Goal: Information Seeking & Learning: Learn about a topic

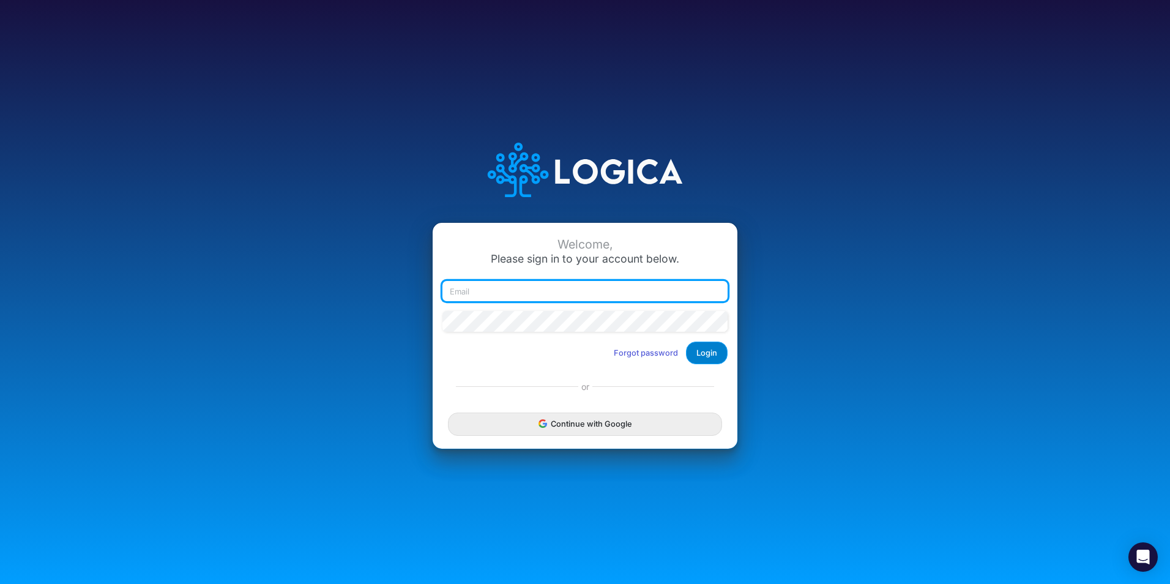
type input "[PERSON_NAME][EMAIL_ADDRESS][PERSON_NAME][DOMAIN_NAME]"
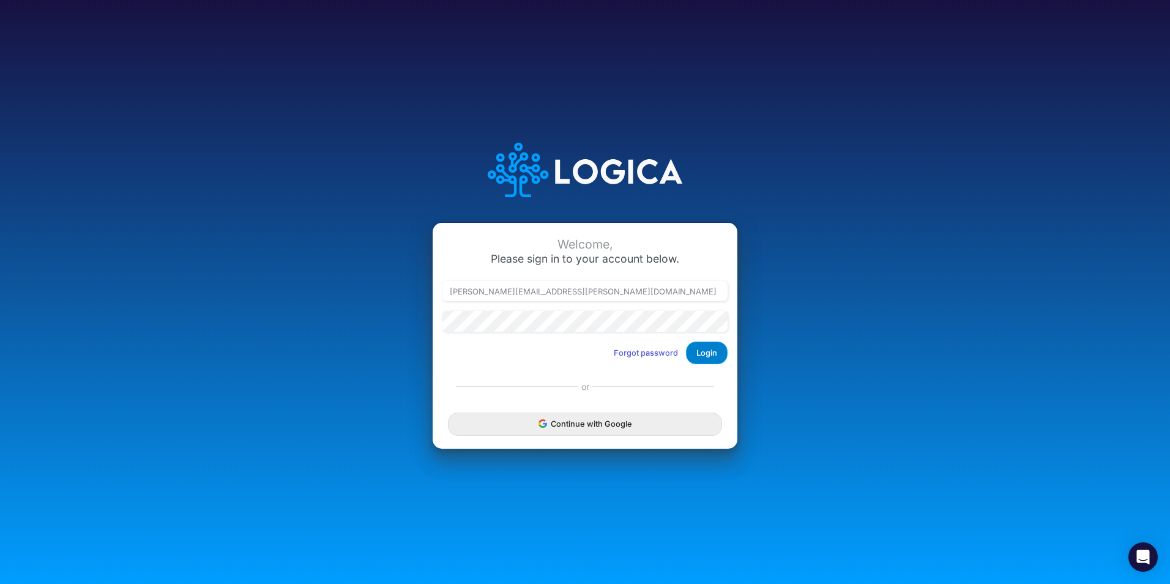
click at [711, 349] on button "Login" at bounding box center [707, 352] width 42 height 23
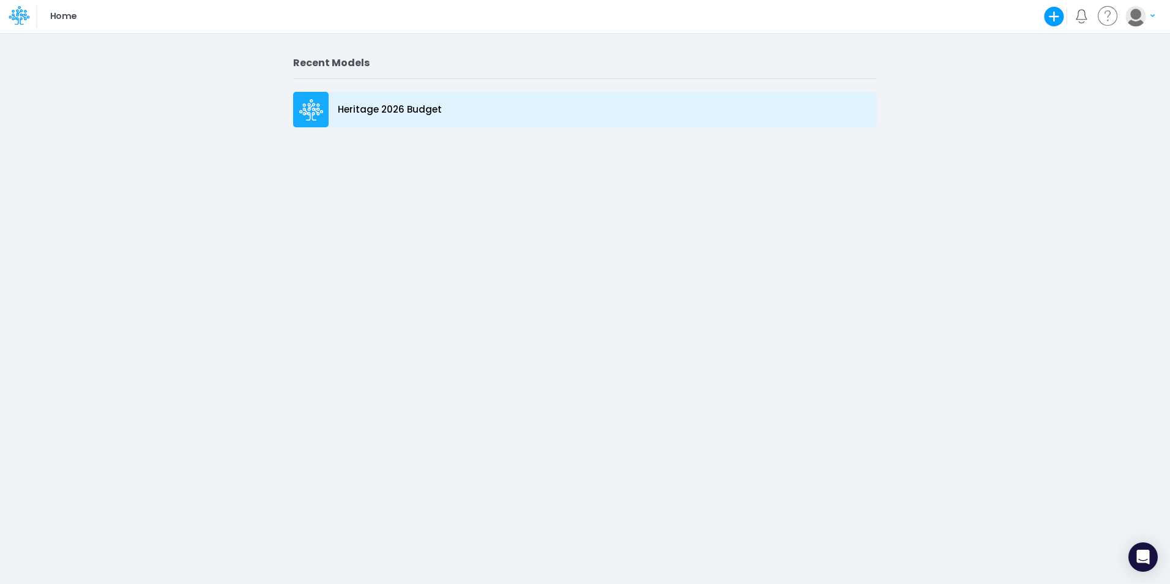
click at [421, 106] on p "Heritage 2026 Budget" at bounding box center [390, 110] width 104 height 14
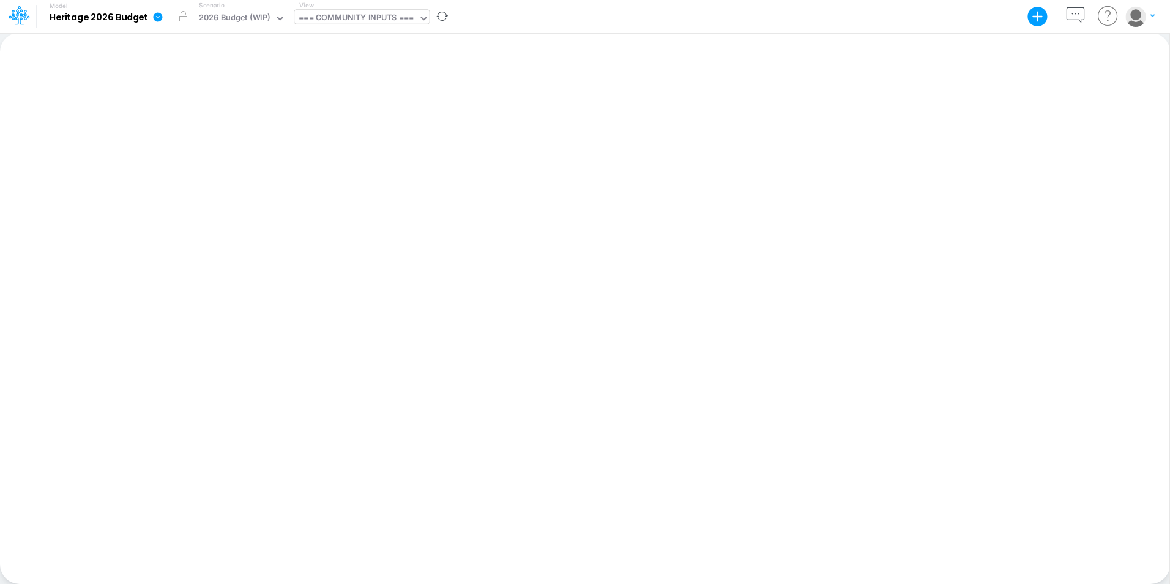
click at [379, 15] on div "=== COMMUNITY INPUTS ===" at bounding box center [356, 19] width 115 height 14
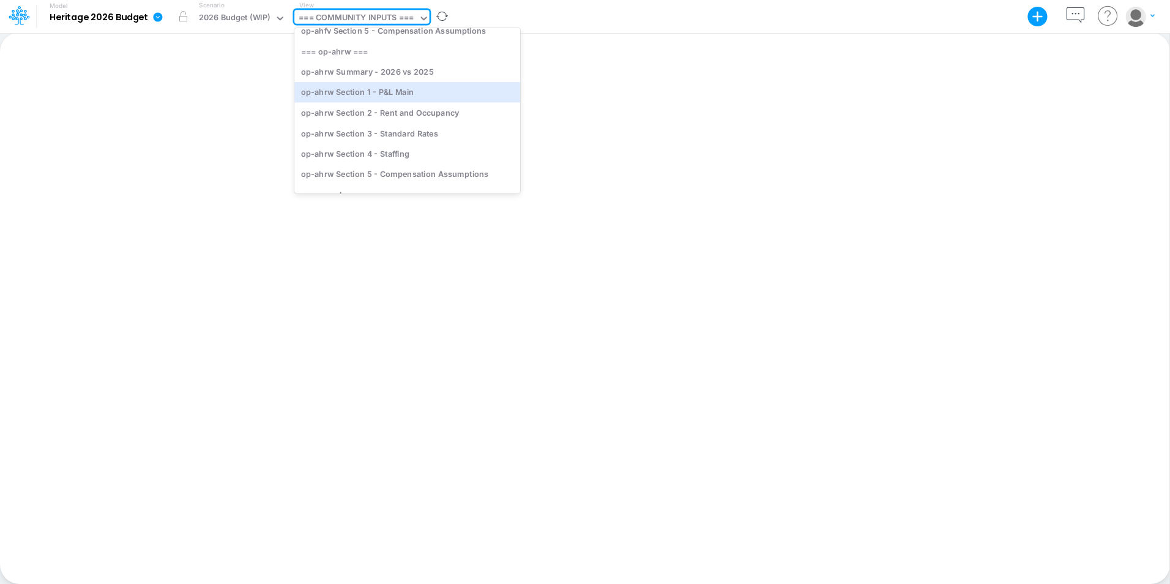
scroll to position [261, 0]
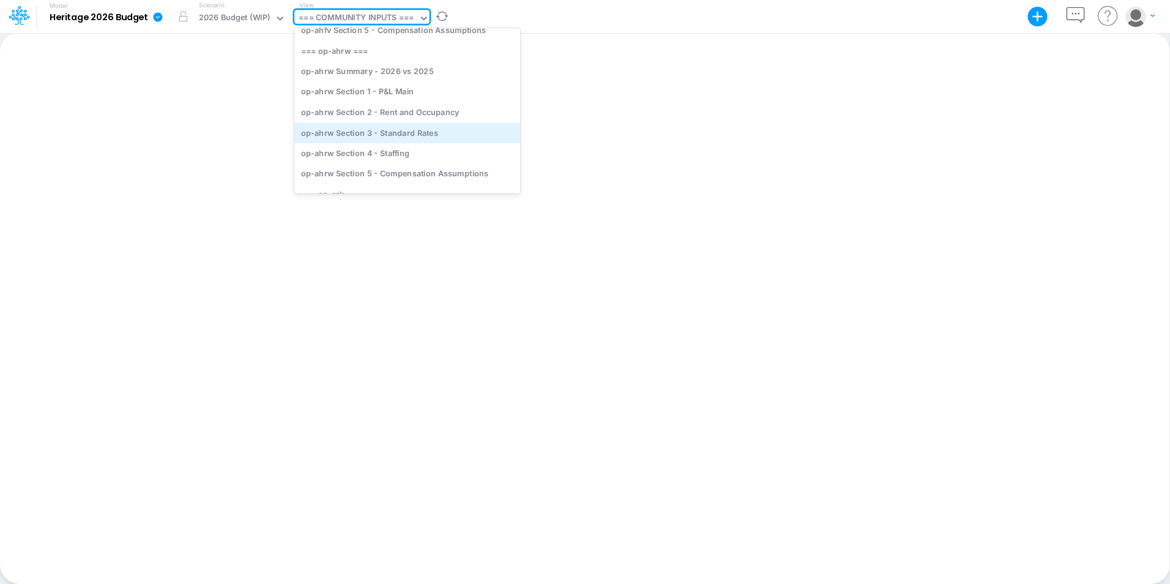
click at [353, 132] on div "op-ahrw Section 3 - Standard Rates" at bounding box center [407, 132] width 226 height 20
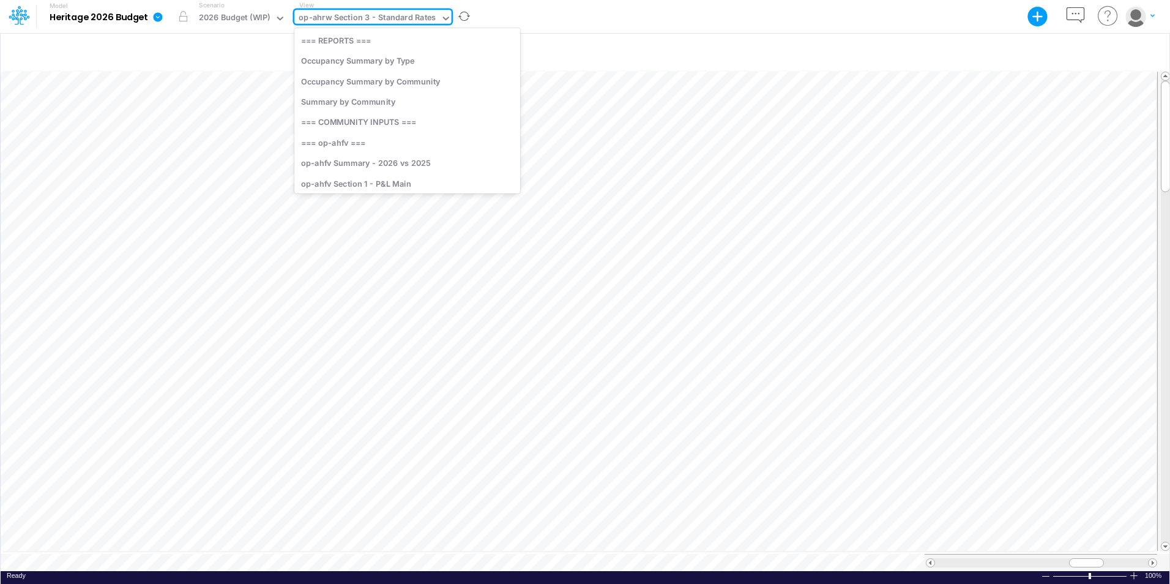
click at [443, 15] on icon at bounding box center [446, 18] width 11 height 11
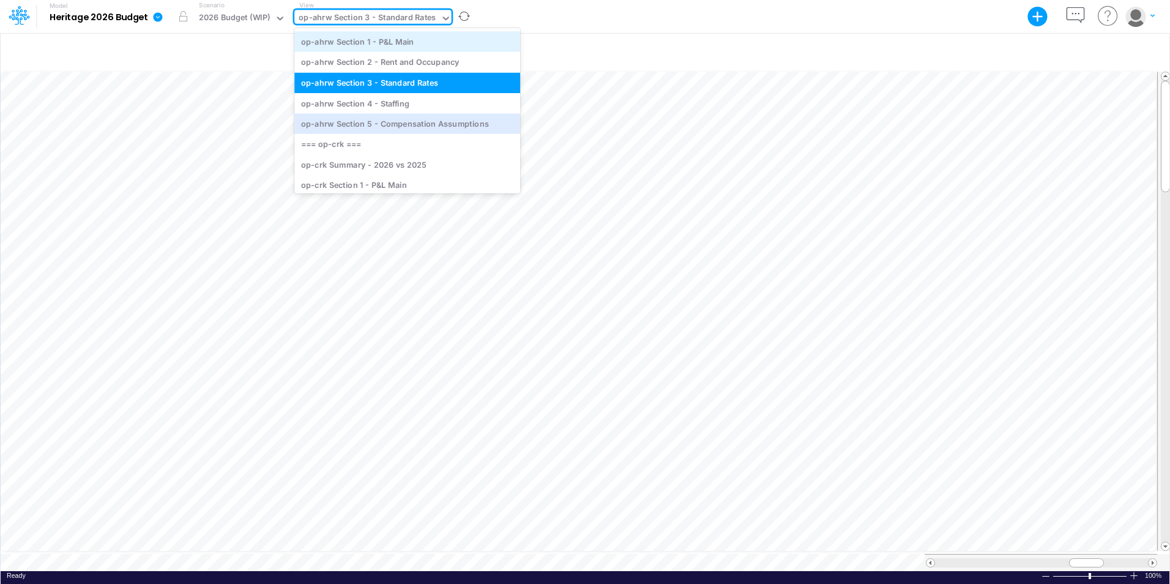
scroll to position [317, 0]
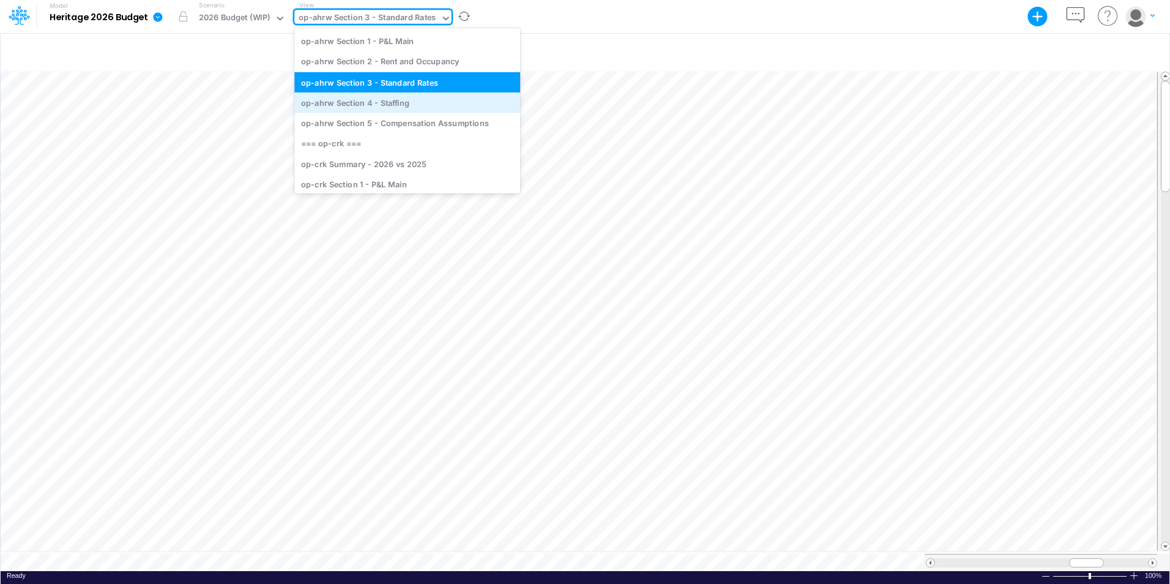
click at [408, 103] on div "op-ahrw Section 4 - Staffing" at bounding box center [407, 102] width 226 height 20
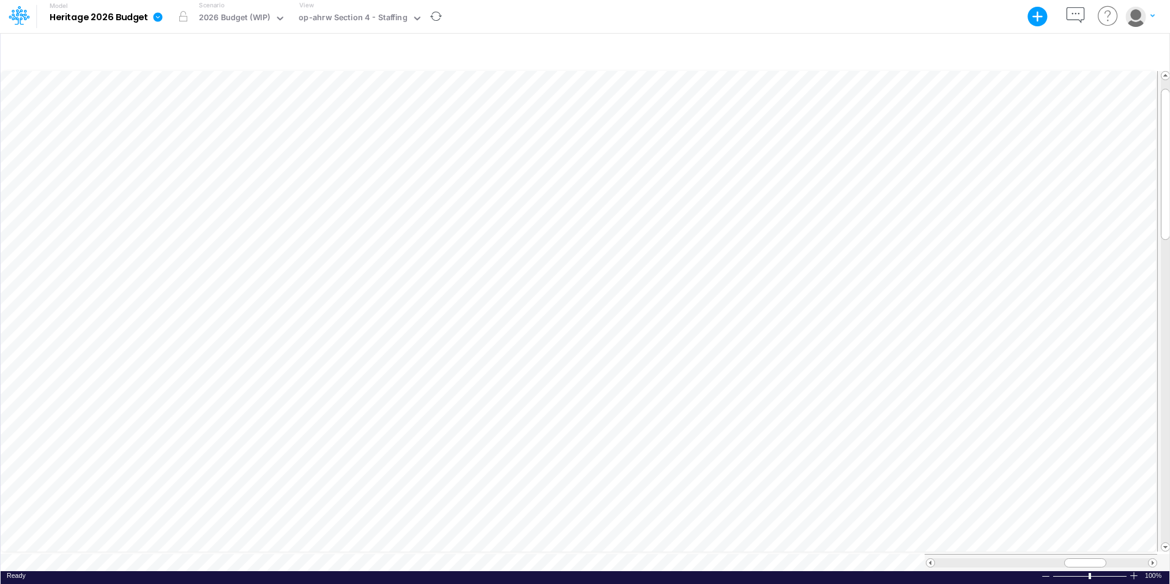
scroll to position [6, 1]
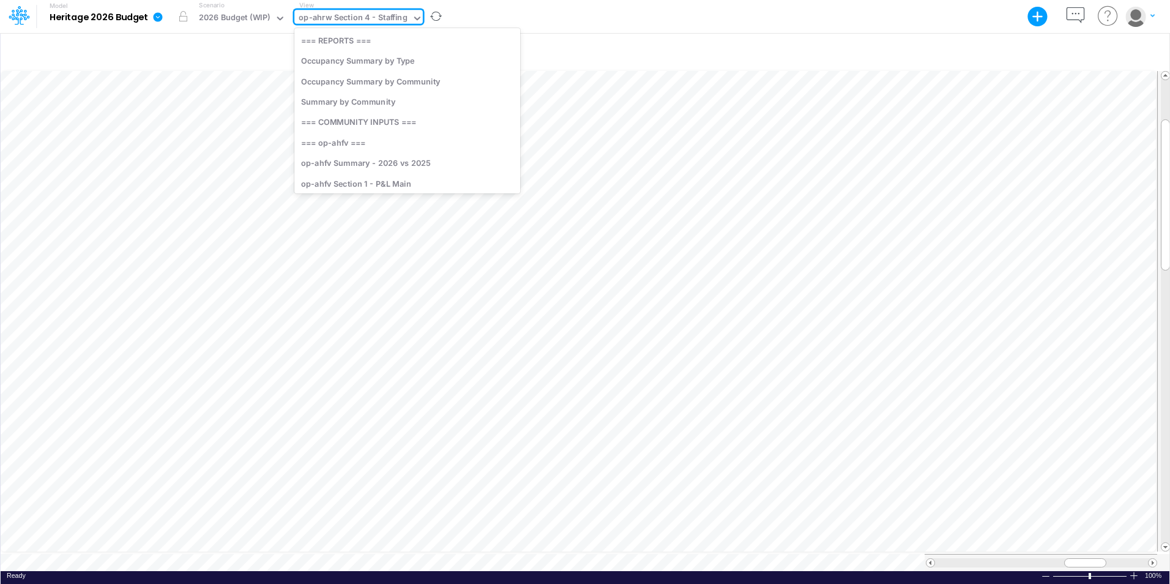
click at [345, 18] on div "op-ahrw Section 4 - Staffing" at bounding box center [353, 19] width 108 height 14
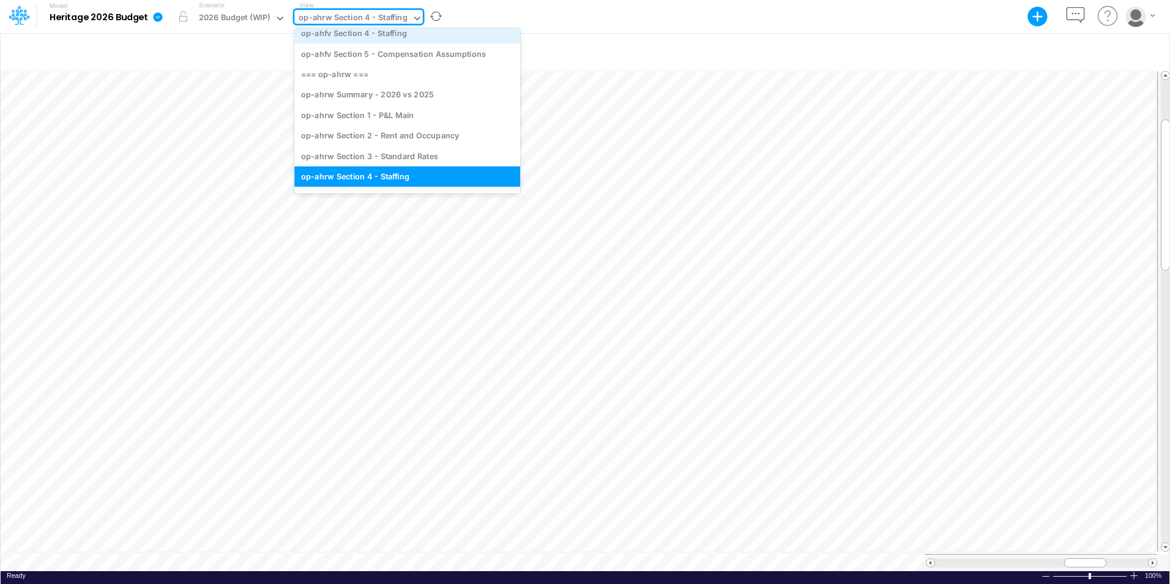
click at [345, 40] on div "op-ahfv Section 4 - Staffing" at bounding box center [407, 33] width 226 height 20
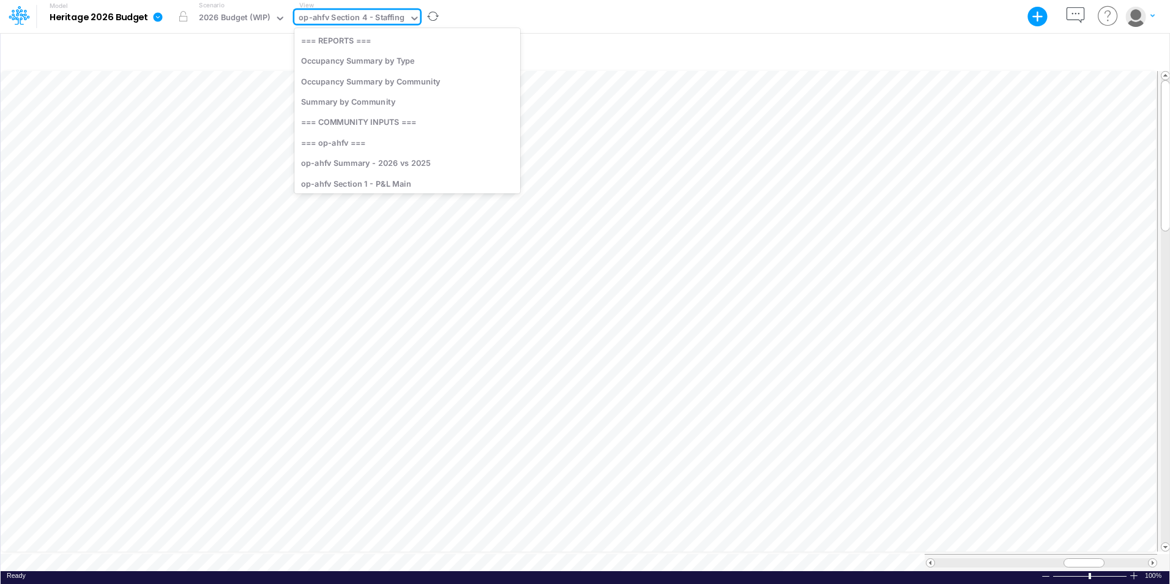
click at [382, 17] on div "op-ahfv Section 4 - Staffing" at bounding box center [352, 19] width 106 height 14
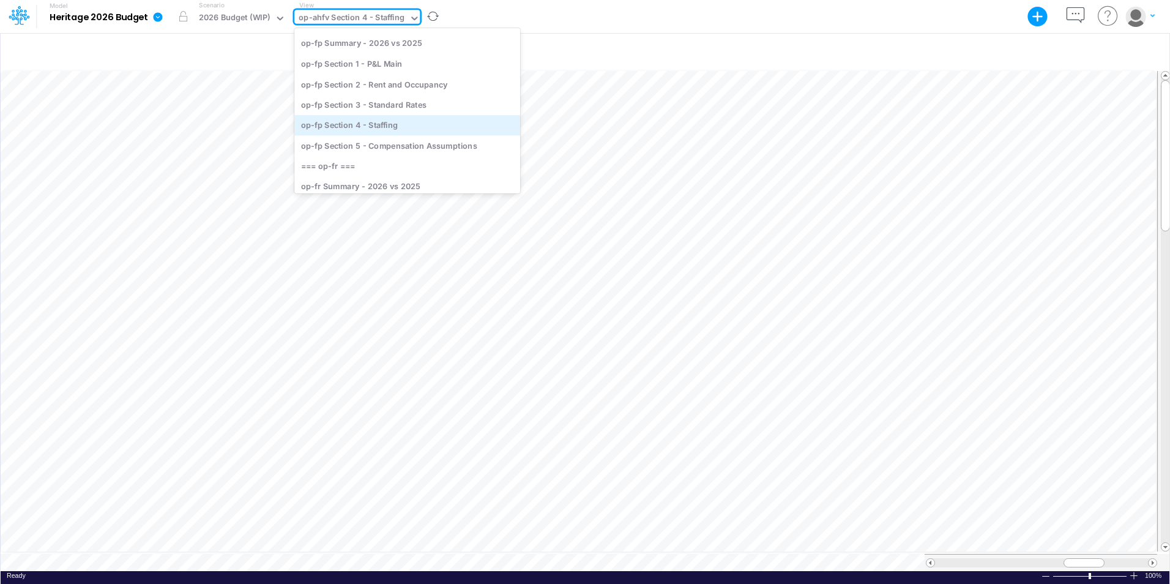
click at [381, 127] on div "op-fp Section 4 - Staffing" at bounding box center [407, 125] width 226 height 20
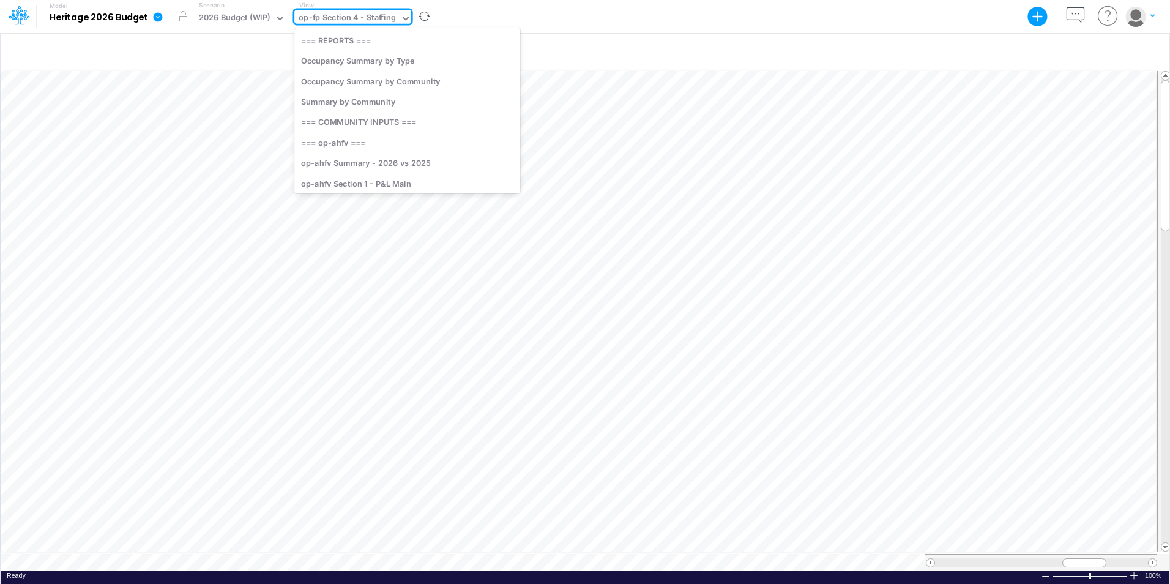
click at [398, 18] on div "op-fp Section 4 - Staffing" at bounding box center [347, 19] width 106 height 18
click at [398, 102] on div "op-fr Section 4 - Staffing" at bounding box center [407, 104] width 226 height 20
click at [380, 20] on div "op-fr Section 4 - Staffing" at bounding box center [346, 19] width 95 height 14
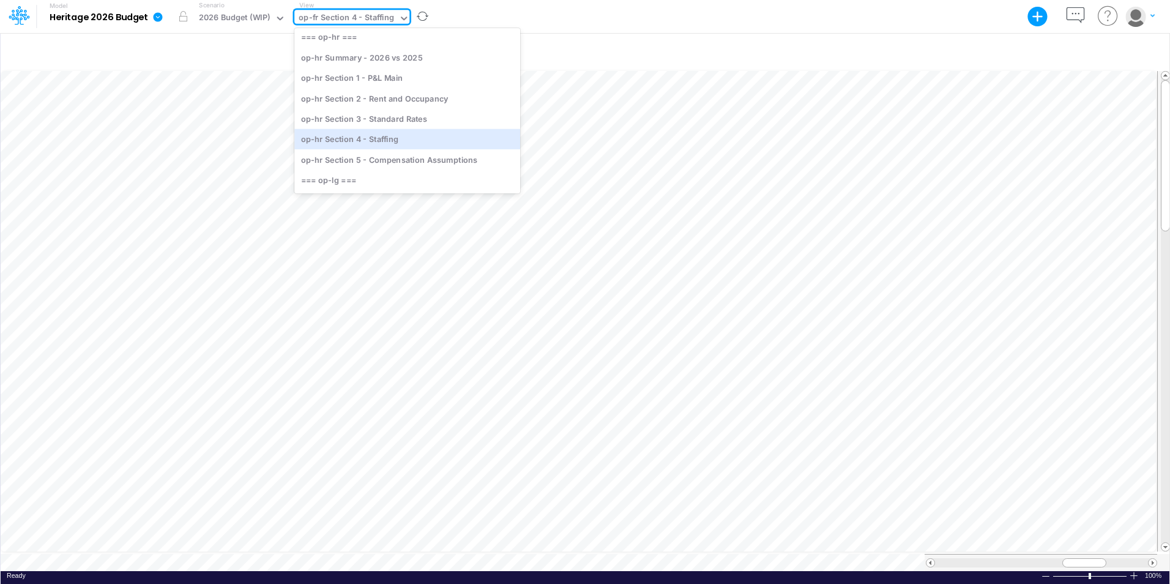
click at [382, 140] on div "op-hr Section 4 - Staffing" at bounding box center [407, 139] width 226 height 20
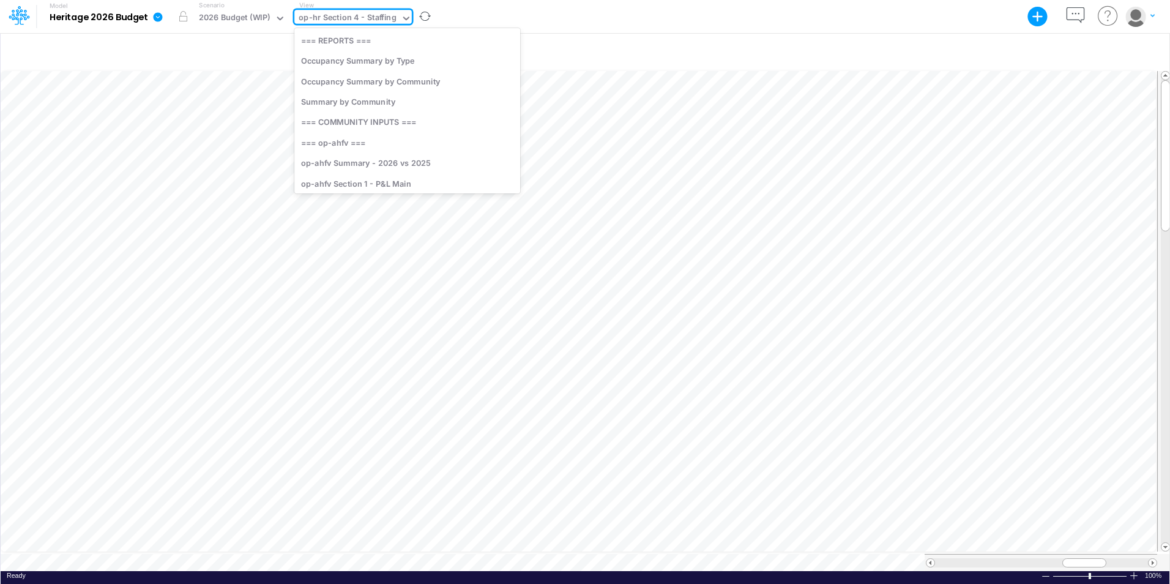
click at [384, 18] on div "op-hr Section 4 - Staffing" at bounding box center [347, 19] width 97 height 14
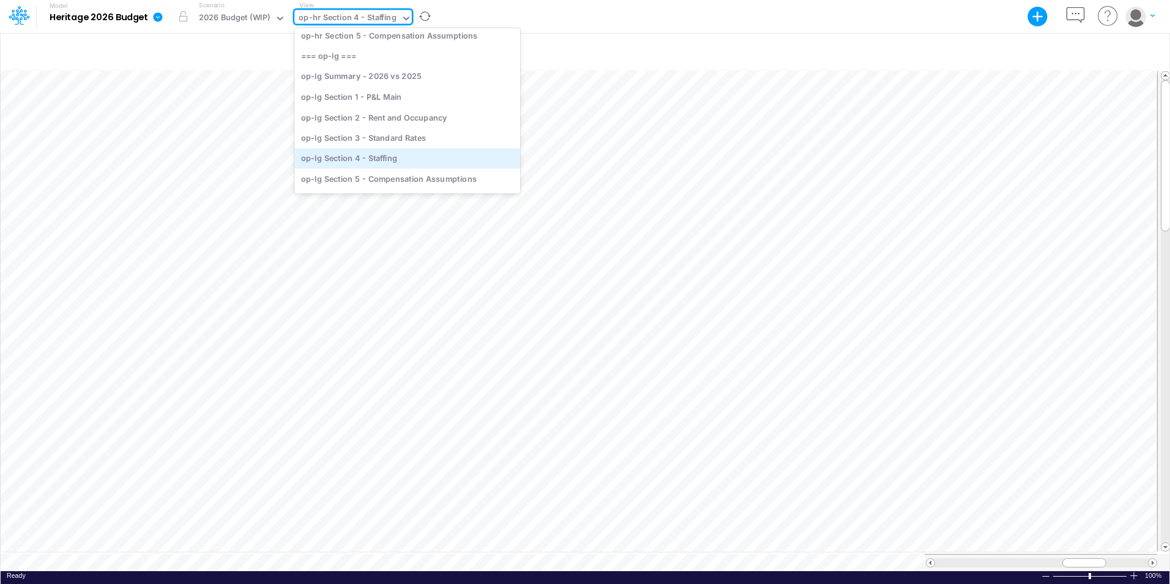
click at [377, 158] on div "op-lg Section 4 - Staffing" at bounding box center [407, 158] width 226 height 20
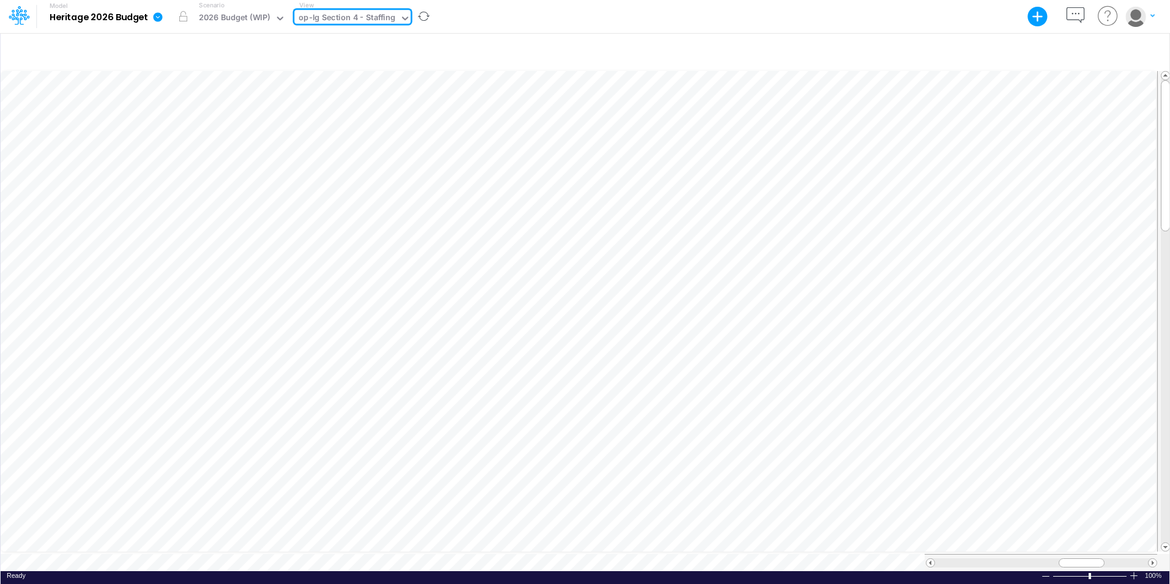
click at [394, 13] on div "op-lg Section 4 - Staffing" at bounding box center [346, 19] width 105 height 18
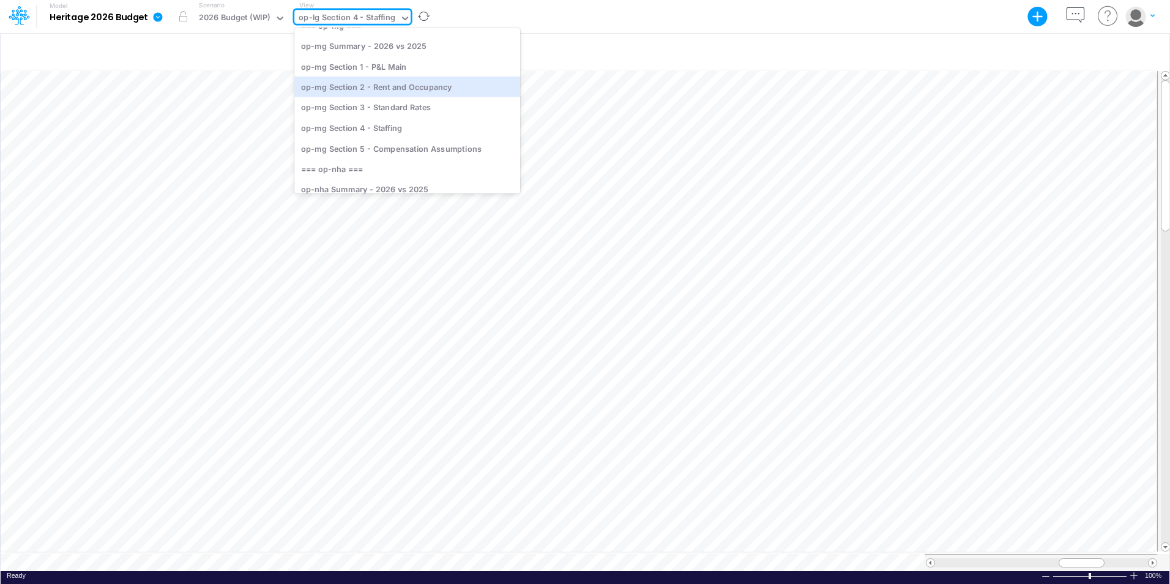
scroll to position [1722, 0]
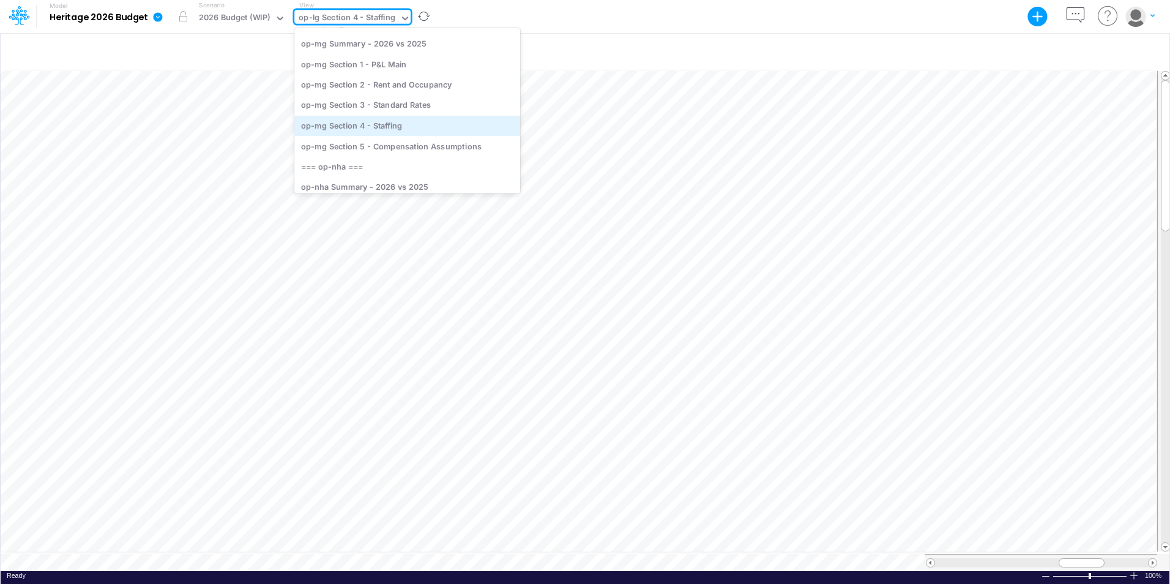
click at [385, 120] on div "op-mg Section 4 - Staffing" at bounding box center [407, 126] width 226 height 20
